Goal: Book appointment/travel/reservation

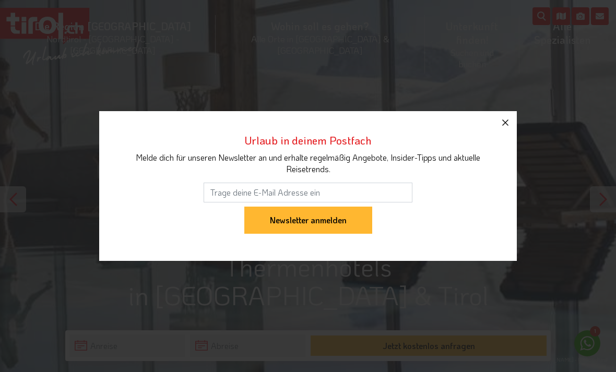
click at [500, 131] on button "button" at bounding box center [505, 122] width 23 height 23
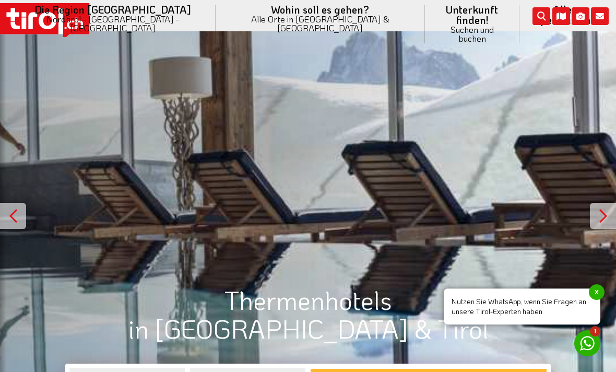
scroll to position [196, 0]
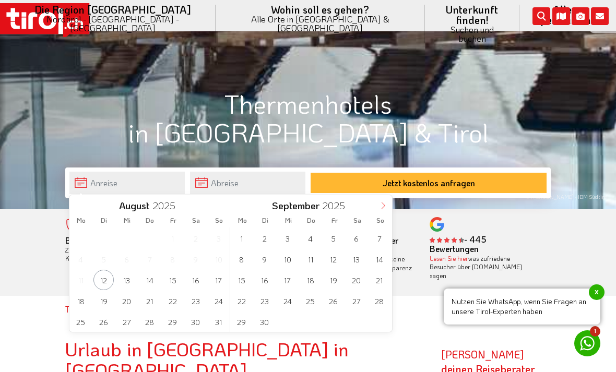
click at [380, 210] on span at bounding box center [383, 204] width 18 height 18
click at [384, 201] on span at bounding box center [383, 204] width 18 height 18
click at [385, 205] on icon at bounding box center [383, 205] width 7 height 7
click at [383, 206] on icon at bounding box center [383, 205] width 7 height 7
type input "2026"
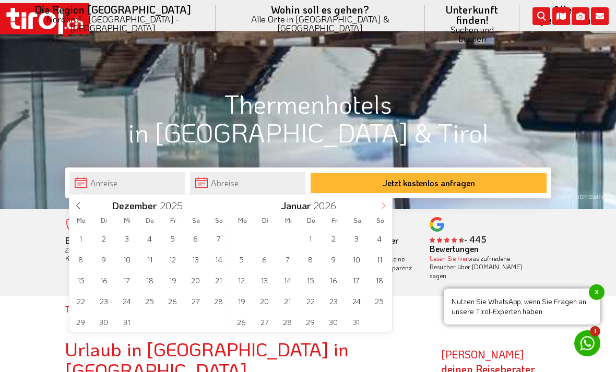
click at [383, 204] on icon at bounding box center [384, 206] width 4 height 7
type input "2026"
click at [381, 202] on icon at bounding box center [383, 205] width 7 height 7
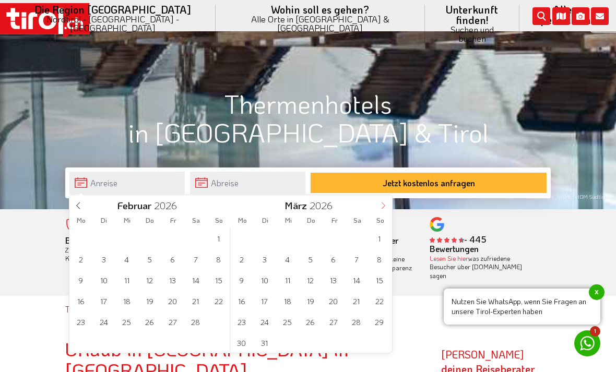
click at [381, 202] on span at bounding box center [383, 204] width 18 height 18
click at [380, 206] on icon at bounding box center [383, 205] width 7 height 7
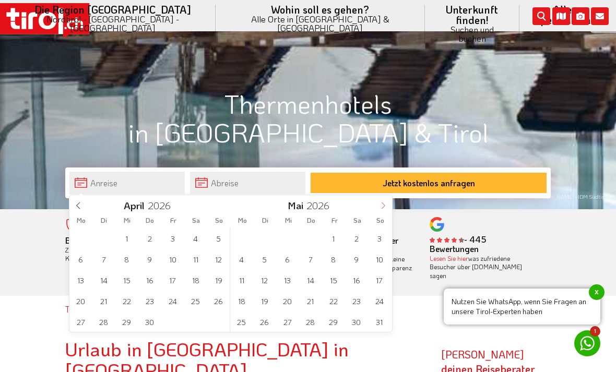
click at [380, 207] on icon at bounding box center [383, 205] width 7 height 7
click at [379, 204] on span at bounding box center [383, 204] width 18 height 18
click at [179, 276] on span "19" at bounding box center [172, 280] width 20 height 20
click at [222, 281] on span "21" at bounding box center [218, 280] width 20 height 20
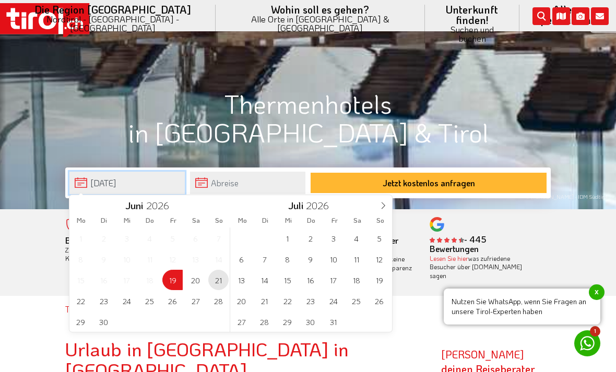
type input "19-06-2026"
type input "21-06-2026"
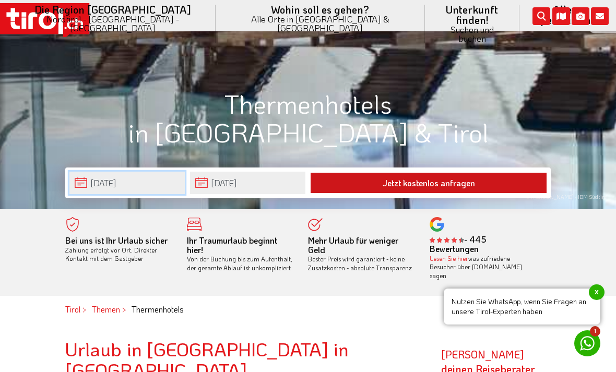
click at [484, 178] on button "Jetzt kostenlos anfragen" at bounding box center [429, 183] width 236 height 20
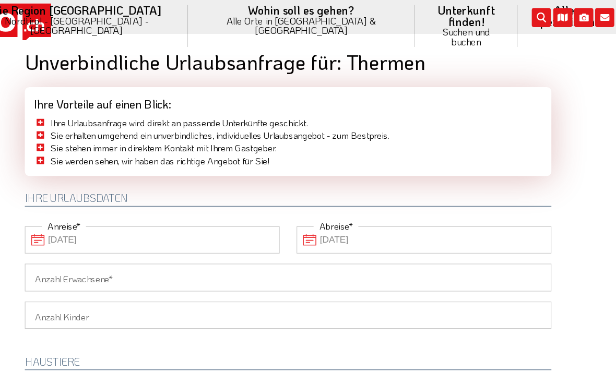
click at [354, 106] on div "Ihre Vorteile auf einen Blick:" at bounding box center [308, 93] width 486 height 27
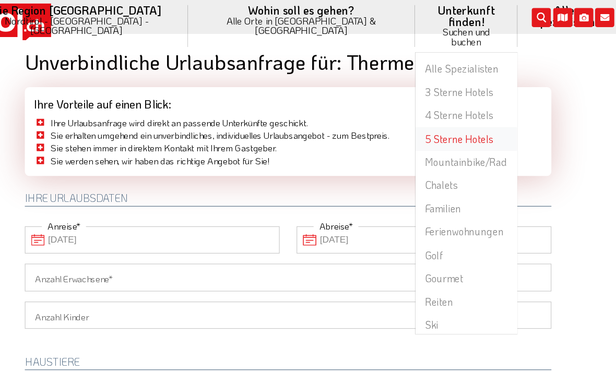
click at [425, 117] on link "5 Sterne Hotels" at bounding box center [471, 127] width 93 height 21
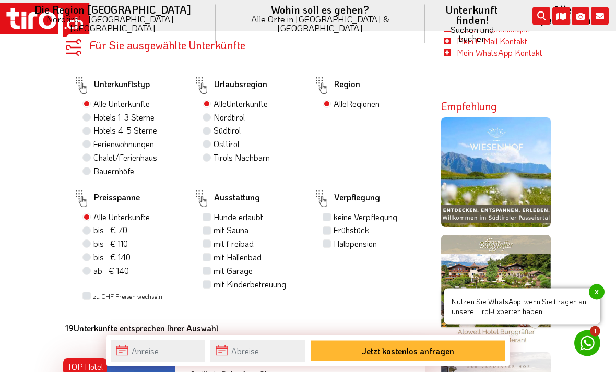
scroll to position [683, 0]
click at [100, 114] on label "Hotels 1-3 Sterne" at bounding box center [123, 116] width 61 height 11
click at [91, 114] on input "Hotels 1-3 Sterne" at bounding box center [88, 116] width 7 height 7
radio input "true"
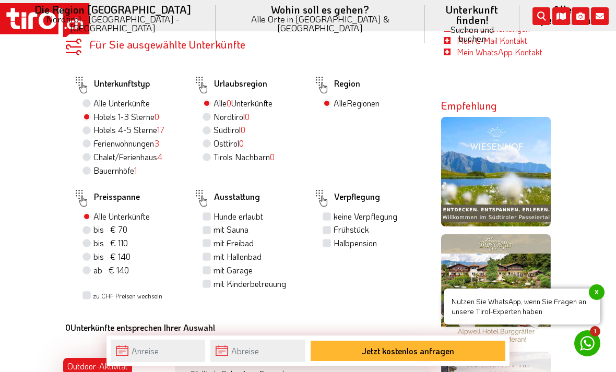
click at [93, 124] on label "Hotels 4-5 Sterne 17" at bounding box center [128, 129] width 71 height 11
click at [90, 126] on input "Hotels 4-5 Sterne 17" at bounding box center [88, 129] width 7 height 7
radio input "true"
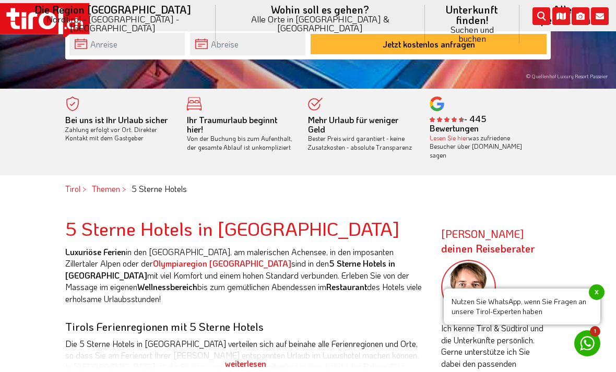
scroll to position [281, 0]
